Goal: Transaction & Acquisition: Download file/media

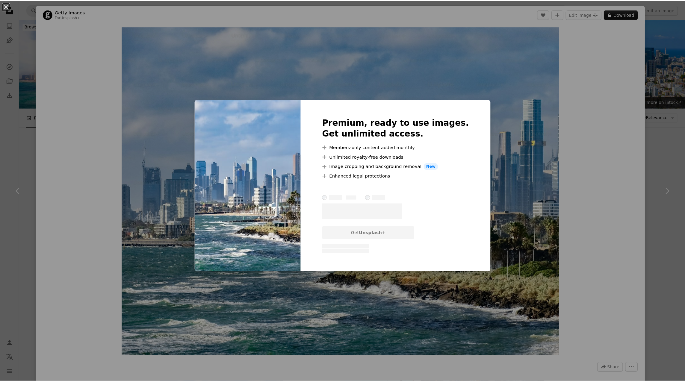
scroll to position [180, 0]
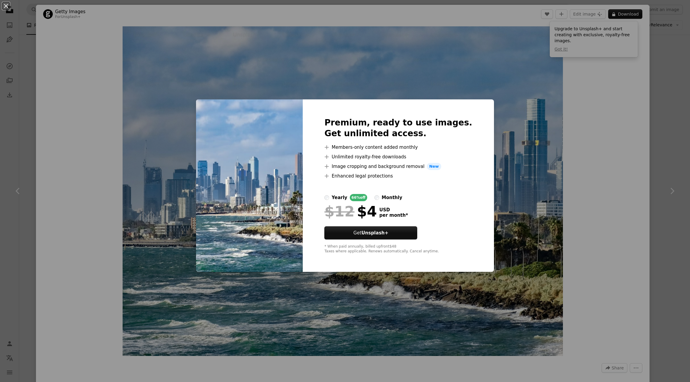
click at [577, 164] on div "An X shape Premium, ready to use images. Get unlimited access. A plus sign Memb…" at bounding box center [345, 191] width 690 height 382
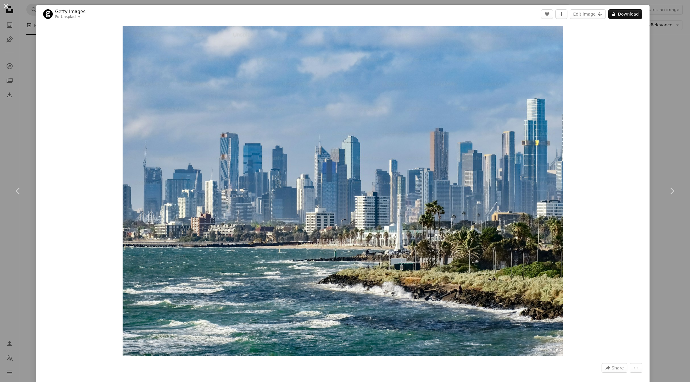
drag, startPoint x: 6, startPoint y: 4, endPoint x: 37, endPoint y: 55, distance: 59.9
click at [6, 4] on button "An X shape" at bounding box center [5, 5] width 7 height 7
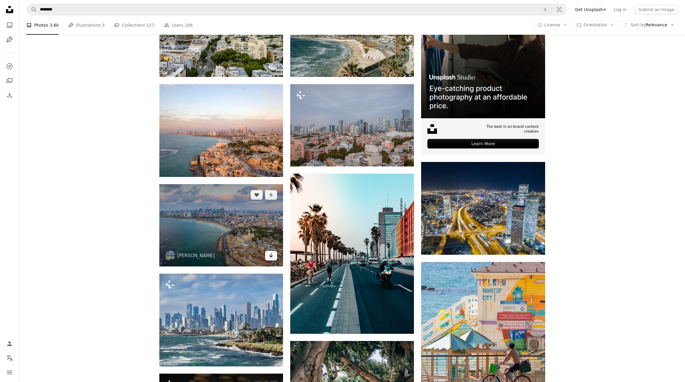
click at [274, 258] on link "Arrow pointing down" at bounding box center [271, 256] width 12 height 10
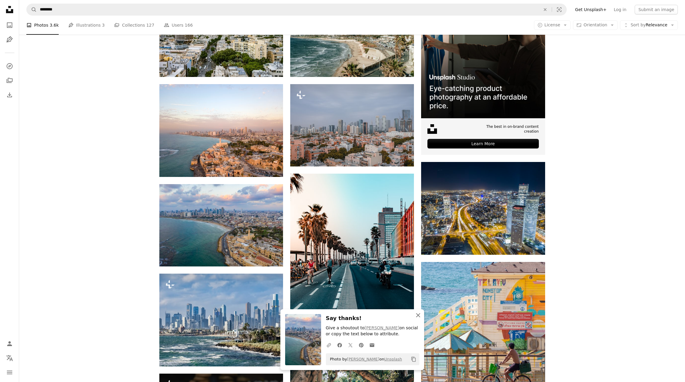
click at [419, 315] on icon "An X shape" at bounding box center [418, 315] width 7 height 7
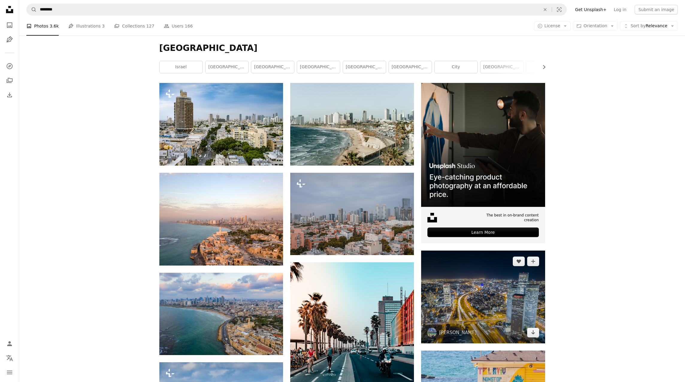
scroll to position [90, 0]
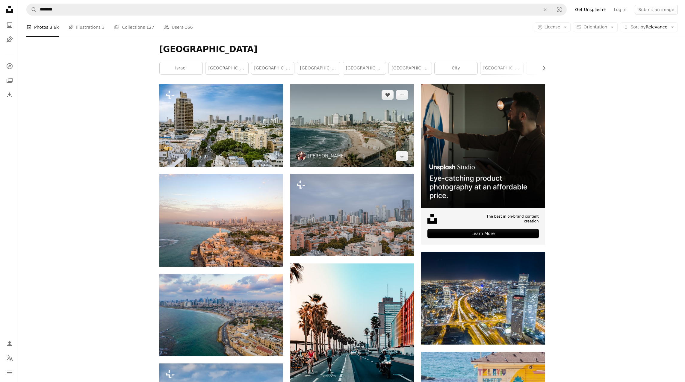
click at [390, 132] on img at bounding box center [352, 125] width 124 height 82
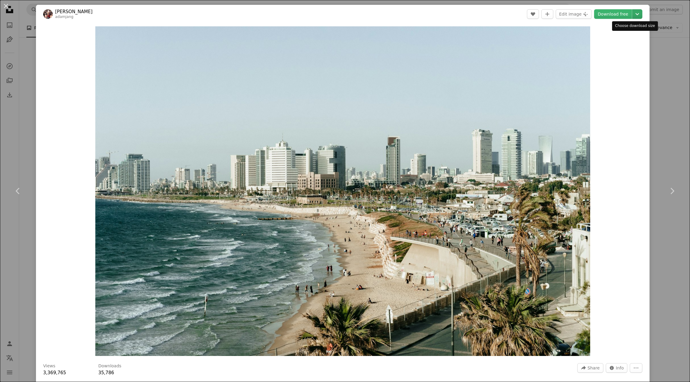
click at [635, 15] on icon "Choose download size" at bounding box center [637, 14] width 4 height 2
click at [610, 70] on link "Original Size ( 6000 x 4000 )" at bounding box center [611, 66] width 62 height 11
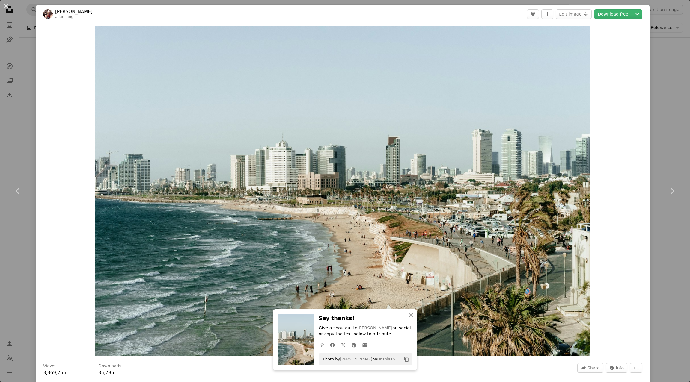
click at [672, 57] on div "An X shape Chevron left Chevron right An X shape Close Say thanks! Give a shout…" at bounding box center [345, 191] width 690 height 382
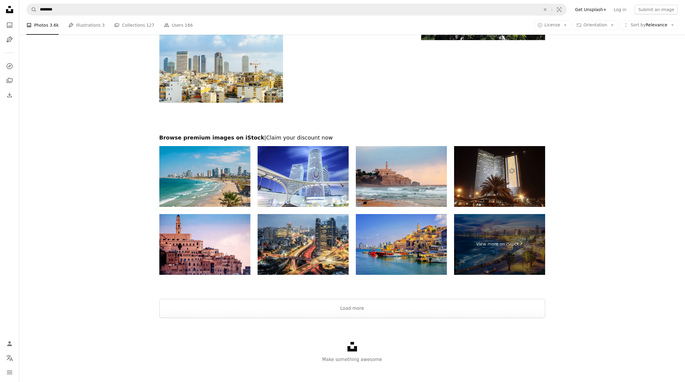
scroll to position [1898, 0]
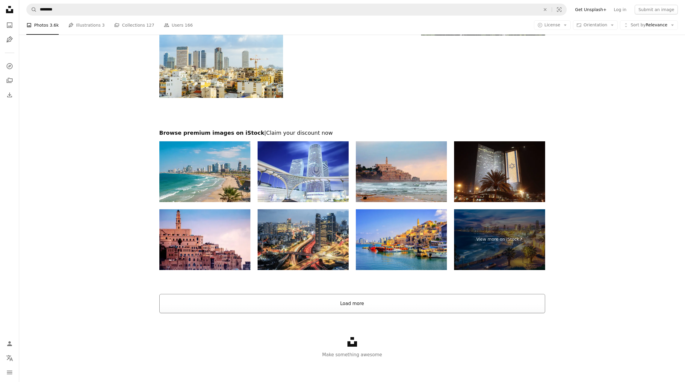
click at [368, 300] on button "Load more" at bounding box center [352, 303] width 386 height 19
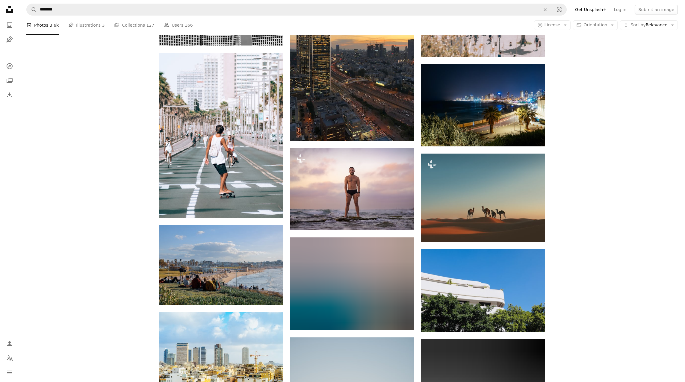
scroll to position [1648, 0]
